Goal: Information Seeking & Learning: Find specific fact

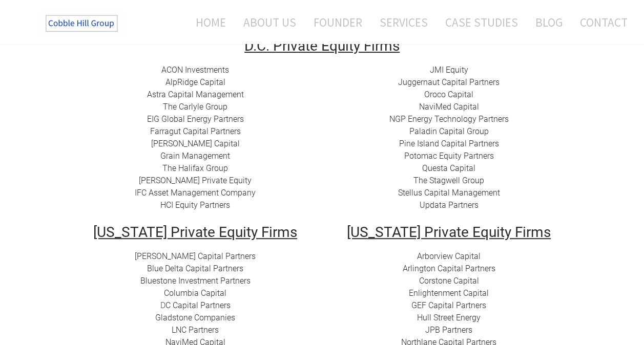
scroll to position [199, 0]
drag, startPoint x: 235, startPoint y: 78, endPoint x: 166, endPoint y: 84, distance: 69.3
click at [166, 84] on div "ACON Investments ​ AlpRidge Capital ​Astra Capital Management ​​ The Carlyle Gr…" at bounding box center [195, 139] width 238 height 148
copy link "AlpRidge Capital"
drag, startPoint x: 251, startPoint y: 98, endPoint x: 147, endPoint y: 96, distance: 104.5
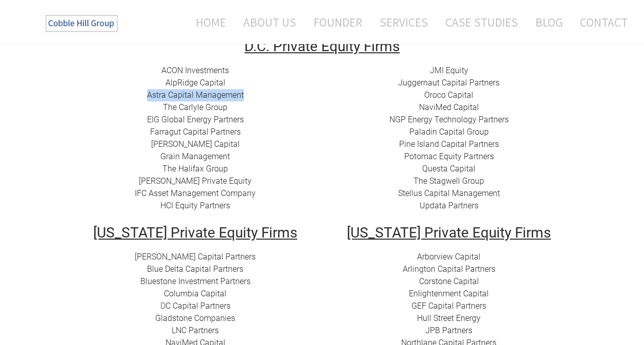
click at [147, 96] on div "ACON Investments ​ AlpRidge Capital ​Astra Capital Management ​​ The Carlyle Gr…" at bounding box center [195, 139] width 238 height 148
copy link "​Astra Capital Management"
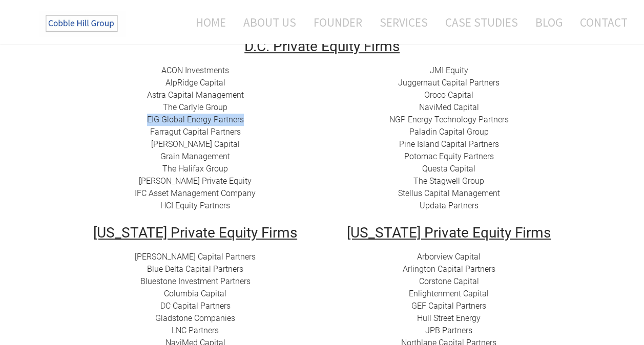
drag, startPoint x: 246, startPoint y: 121, endPoint x: 146, endPoint y: 124, distance: 99.9
click at [146, 124] on div "ACON Investments ​ AlpRidge Capital ​Astra Capital Management ​​ The Carlyle Gr…" at bounding box center [195, 139] width 238 height 148
copy link "EIG Global Energy Partners"
drag, startPoint x: 242, startPoint y: 134, endPoint x: 149, endPoint y: 136, distance: 93.3
click at [149, 136] on div "ACON Investments ​ AlpRidge Capital ​Astra Capital Management ​​ The Carlyle Gr…" at bounding box center [195, 139] width 238 height 148
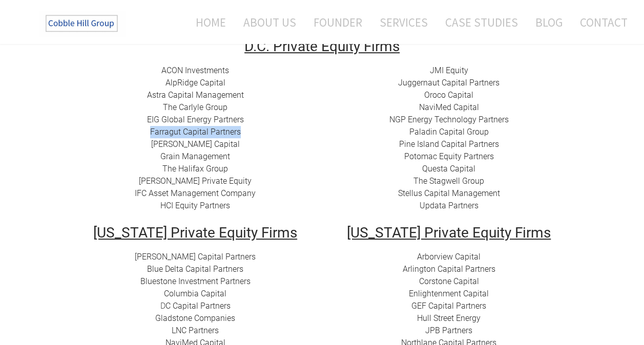
copy link "Farragut Capital Partners"
drag, startPoint x: 234, startPoint y: 145, endPoint x: 165, endPoint y: 143, distance: 68.7
click at [165, 143] on div "ACON Investments ​ AlpRidge Capital ​Astra Capital Management ​​ The Carlyle Gr…" at bounding box center [195, 139] width 238 height 148
copy link "[PERSON_NAME] Capital"
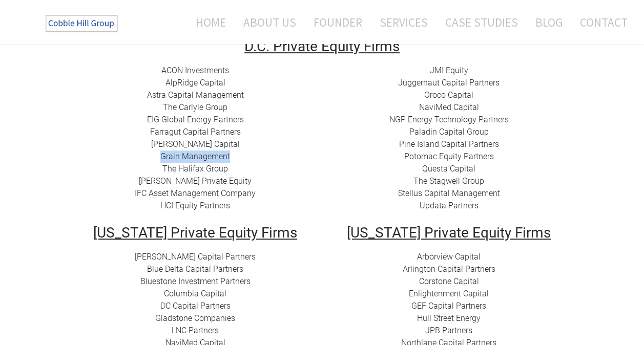
drag, startPoint x: 237, startPoint y: 159, endPoint x: 160, endPoint y: 155, distance: 76.9
click at [160, 155] on div "ACON Investments ​ AlpRidge Capital ​Astra Capital Management ​​ The Carlyle Gr…" at bounding box center [195, 139] width 238 height 148
copy link "Grain Management"
drag, startPoint x: 233, startPoint y: 169, endPoint x: 163, endPoint y: 169, distance: 69.7
click at [163, 169] on div "ACON Investments ​ AlpRidge Capital ​Astra Capital Management ​​ The Carlyle Gr…" at bounding box center [195, 139] width 238 height 148
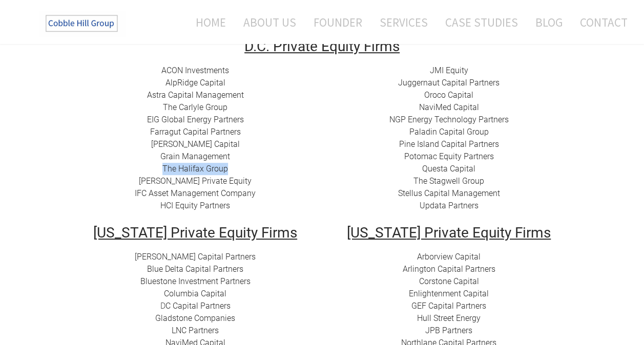
copy link "The Halifax Group"
drag, startPoint x: 235, startPoint y: 183, endPoint x: 159, endPoint y: 182, distance: 75.8
click at [159, 182] on div "ACON Investments ​ AlpRidge Capital ​Astra Capital Management ​​ The Carlyle Gr…" at bounding box center [195, 139] width 238 height 148
copy link "[PERSON_NAME] Private Equity​"
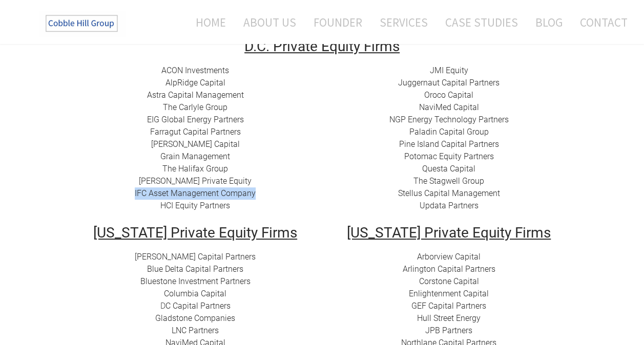
drag, startPoint x: 263, startPoint y: 196, endPoint x: 134, endPoint y: 197, distance: 128.6
click at [134, 197] on div "ACON Investments ​ AlpRidge Capital ​Astra Capital Management ​​ The Carlyle Gr…" at bounding box center [195, 139] width 238 height 148
copy link "IFC Asset Management Company"
drag, startPoint x: 233, startPoint y: 207, endPoint x: 161, endPoint y: 208, distance: 71.7
click at [161, 208] on div "ACON Investments ​ AlpRidge Capital ​Astra Capital Management ​​ The Carlyle Gr…" at bounding box center [195, 139] width 238 height 148
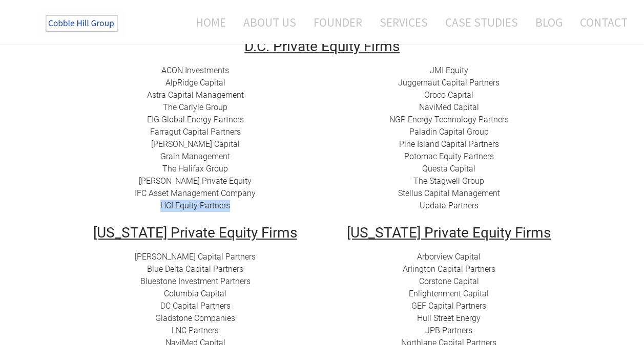
copy link "HCI Equity Partners"
drag, startPoint x: 474, startPoint y: 73, endPoint x: 431, endPoint y: 71, distance: 43.1
click at [431, 71] on div "JMI Equity Juggernaut Capital Partners Oroco Capital NaviMed Capital NGP Energy…" at bounding box center [449, 139] width 238 height 148
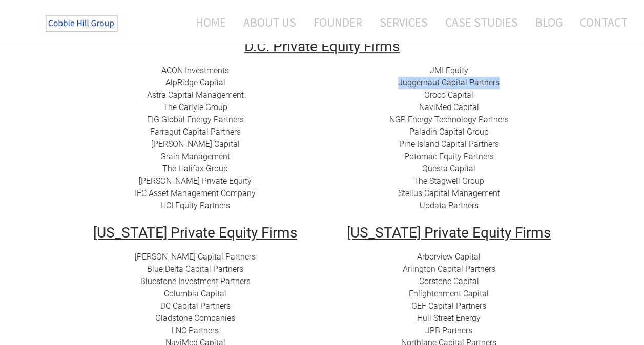
drag, startPoint x: 511, startPoint y: 83, endPoint x: 397, endPoint y: 85, distance: 114.8
click at [397, 85] on div "JMI Equity Juggernaut Capital Partners Oroco Capital NaviMed Capital NGP Energy…" at bounding box center [449, 139] width 238 height 148
drag, startPoint x: 483, startPoint y: 95, endPoint x: 417, endPoint y: 98, distance: 65.6
click at [417, 98] on div "JMI Equity Juggernaut Capital Partners Oroco Capital NaviMed Capital NGP Energy…" at bounding box center [449, 139] width 238 height 148
drag, startPoint x: 483, startPoint y: 107, endPoint x: 414, endPoint y: 109, distance: 68.7
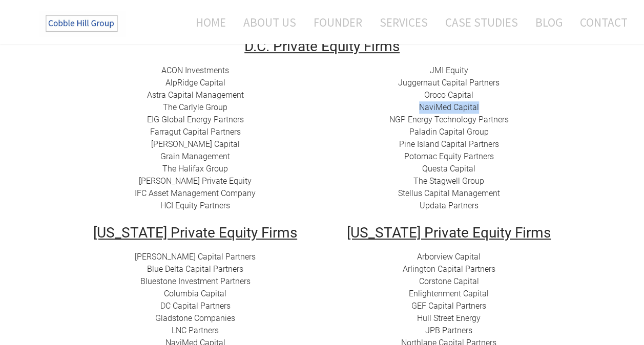
click at [414, 109] on div "JMI Equity Juggernaut Capital Partners Oroco Capital NaviMed Capital NGP Energy…" at bounding box center [449, 139] width 238 height 148
drag, startPoint x: 510, startPoint y: 121, endPoint x: 386, endPoint y: 121, distance: 124.5
click at [386, 121] on div "JMI Equity Juggernaut Capital Partners Oroco Capital NaviMed Capital NGP Energy…" at bounding box center [449, 139] width 238 height 148
drag, startPoint x: 492, startPoint y: 133, endPoint x: 411, endPoint y: 132, distance: 80.9
click at [411, 132] on div "JMI Equity Juggernaut Capital Partners Oroco Capital NaviMed Capital NGP Energy…" at bounding box center [449, 139] width 238 height 148
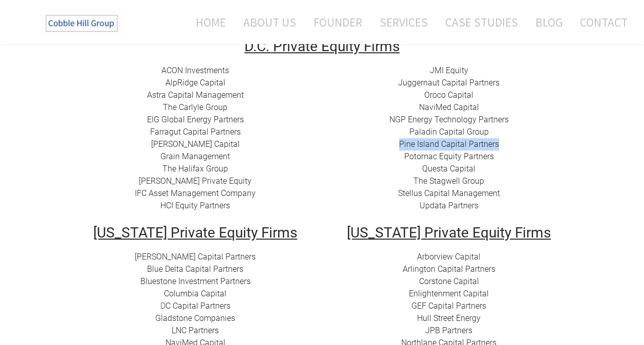
drag, startPoint x: 508, startPoint y: 143, endPoint x: 398, endPoint y: 144, distance: 110.1
click at [398, 144] on div "JMI Equity Juggernaut Capital Partners Oroco Capital NaviMed Capital NGP Energy…" at bounding box center [449, 139] width 238 height 148
drag, startPoint x: 480, startPoint y: 170, endPoint x: 423, endPoint y: 171, distance: 57.4
click at [423, 171] on div "JMI Equity Juggernaut Capital Partners Oroco Capital NaviMed Capital NGP Energy…" at bounding box center [449, 139] width 238 height 148
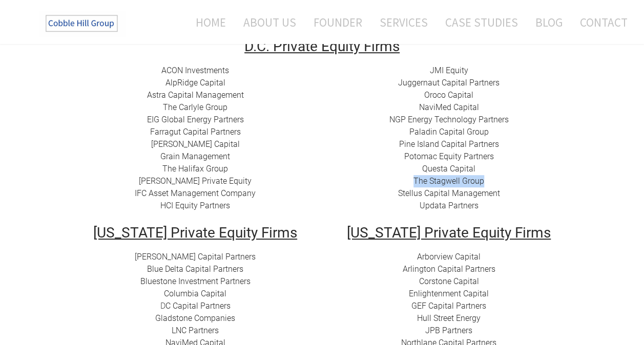
drag, startPoint x: 494, startPoint y: 182, endPoint x: 408, endPoint y: 178, distance: 86.2
click at [408, 178] on div "JMI Equity Juggernaut Capital Partners Oroco Capital NaviMed Capital NGP Energy…" at bounding box center [449, 139] width 238 height 148
drag, startPoint x: 502, startPoint y: 194, endPoint x: 400, endPoint y: 193, distance: 102.5
click at [400, 193] on div "JMI Equity Juggernaut Capital Partners Oroco Capital NaviMed Capital NGP Energy…" at bounding box center [449, 139] width 238 height 148
drag, startPoint x: 491, startPoint y: 206, endPoint x: 414, endPoint y: 200, distance: 76.6
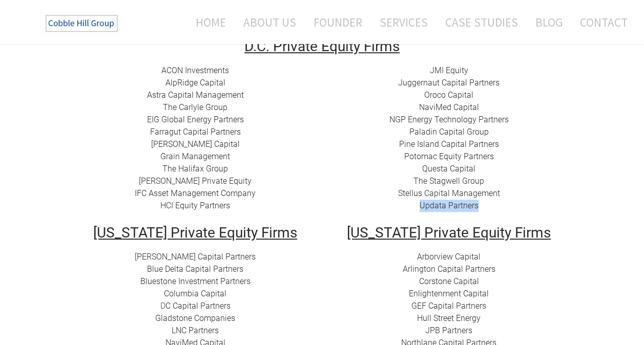
click at [414, 200] on div "JMI Equity Juggernaut Capital Partners Oroco Capital NaviMed Capital NGP Energy…" at bounding box center [449, 139] width 238 height 148
